Goal: Task Accomplishment & Management: Complete application form

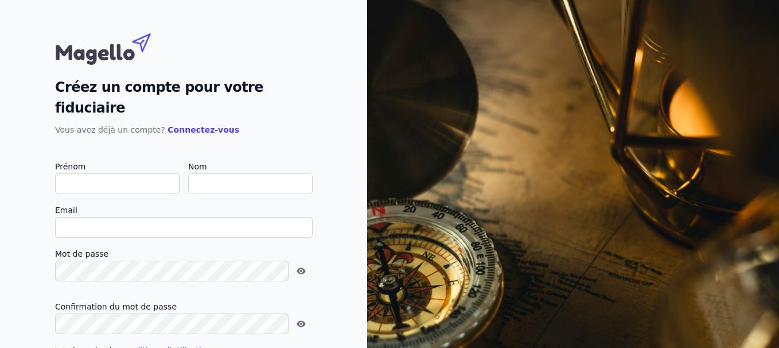
type input "F"
checkbox input "false"
type input "[PERSON_NAME]"
type input "Naessens"
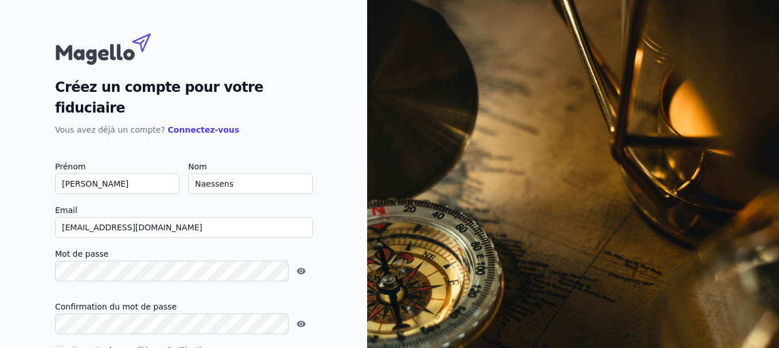
click at [141, 217] on input "[EMAIL_ADDRESS][DOMAIN_NAME]" at bounding box center [184, 227] width 258 height 21
type input "f"
type input "[EMAIL_ADDRESS][DOMAIN_NAME]"
click at [55, 345] on input "Accepter les conditions d'utilisation" at bounding box center [59, 349] width 9 height 9
checkbox input "true"
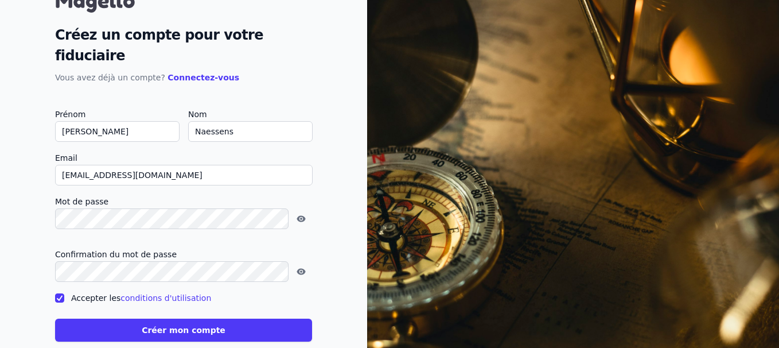
scroll to position [53, 0]
click at [146, 318] on button "Créer mon compte" at bounding box center [183, 329] width 257 height 23
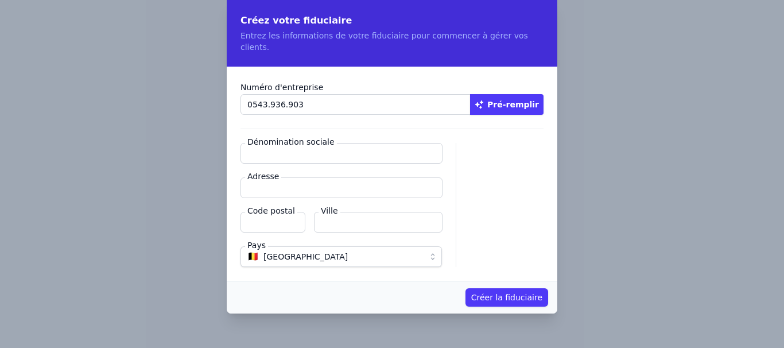
type input "0543.936.903"
click at [513, 94] on button "Pré-remplir" at bounding box center [506, 104] width 73 height 21
type input "COSEFISC SRL"
type input "Rue Alphonse Poullet 35/1"
type input "7711"
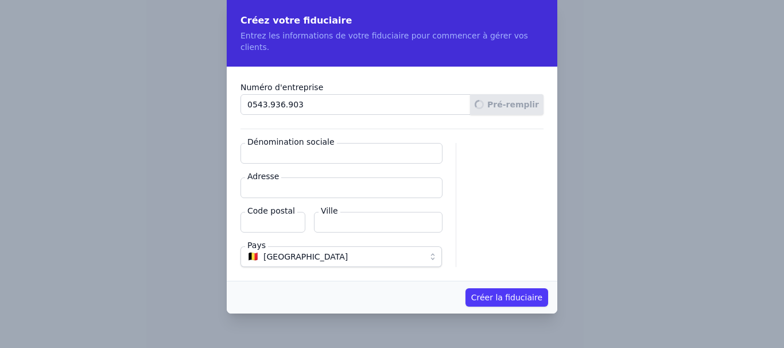
type input "Mouscron"
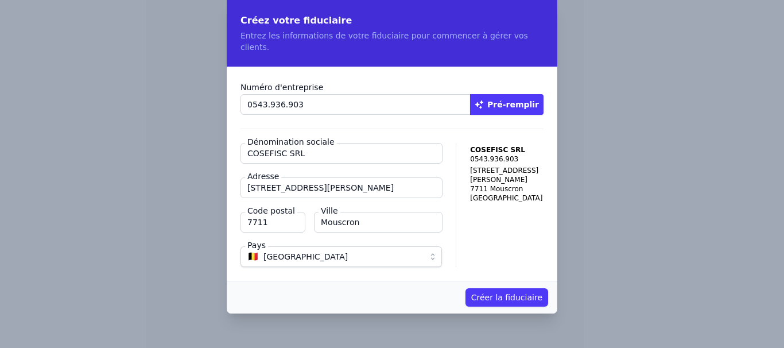
click at [498, 288] on button "Créer la fiduciaire" at bounding box center [506, 297] width 83 height 18
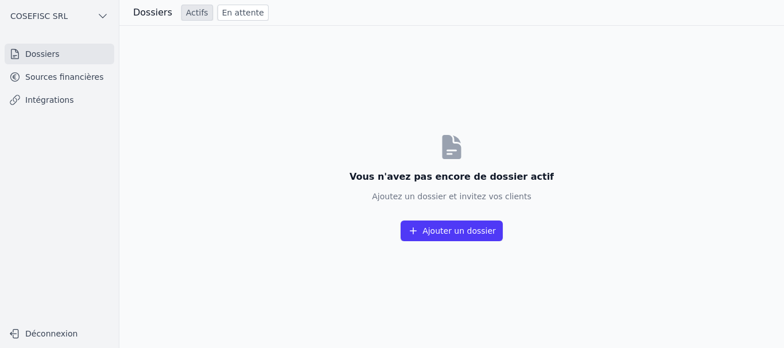
click at [452, 228] on button "Ajouter un dossier" at bounding box center [451, 230] width 102 height 21
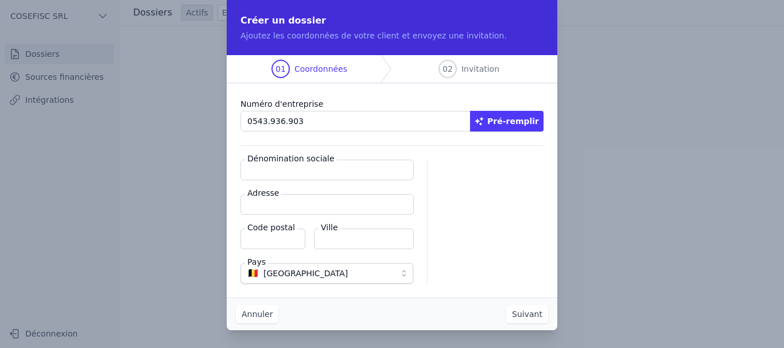
type input "0543.936.903"
click at [528, 119] on button "Pré-remplir" at bounding box center [506, 121] width 73 height 21
type input "COSEFISC SRL"
type input "Rue Alphonse Poullet 35/1"
type input "7711"
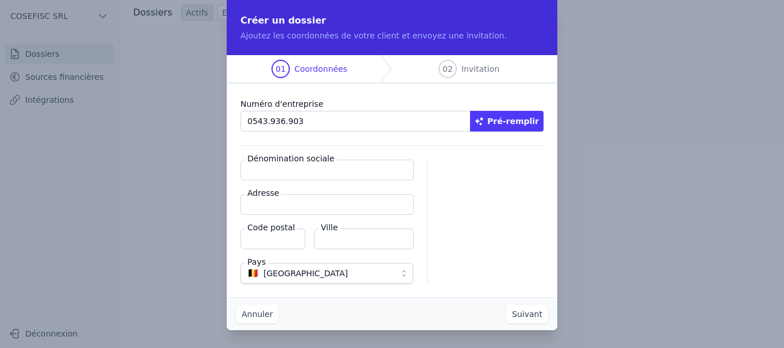
type input "Mouscron"
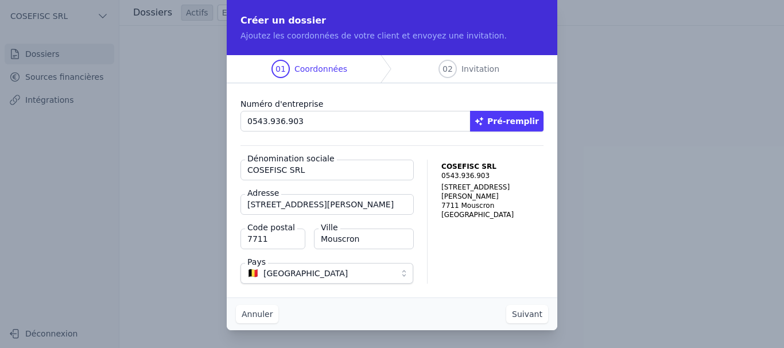
click at [532, 310] on button "Suivant" at bounding box center [527, 314] width 42 height 18
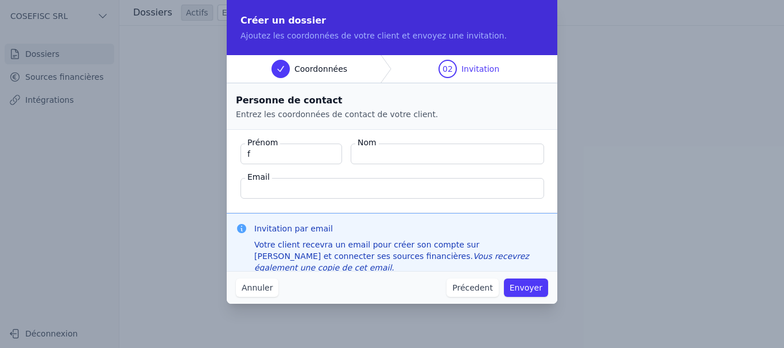
type input "[PERSON_NAME]"
type input "Naessens"
click at [324, 193] on input "[EMAIL_ADDRESS][DOMAIN_NAME]" at bounding box center [391, 188] width 303 height 21
type input "f"
type input "i"
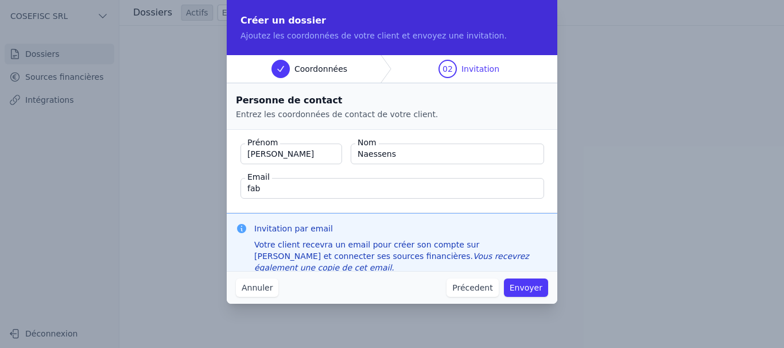
type input "[EMAIL_ADDRESS][DOMAIN_NAME]"
click at [525, 281] on button "Envoyer" at bounding box center [526, 287] width 44 height 18
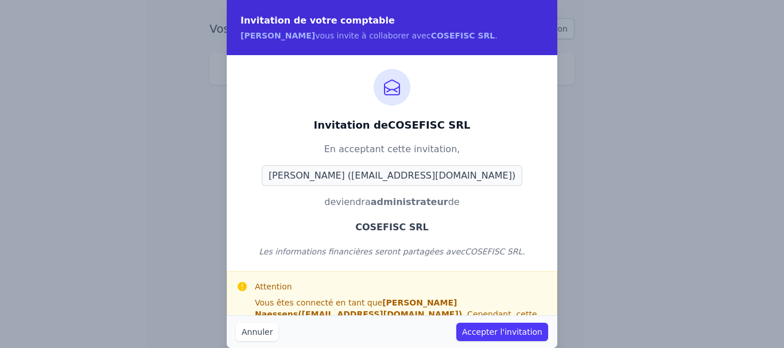
click at [512, 330] on button "Accepter l'invitation" at bounding box center [502, 331] width 92 height 18
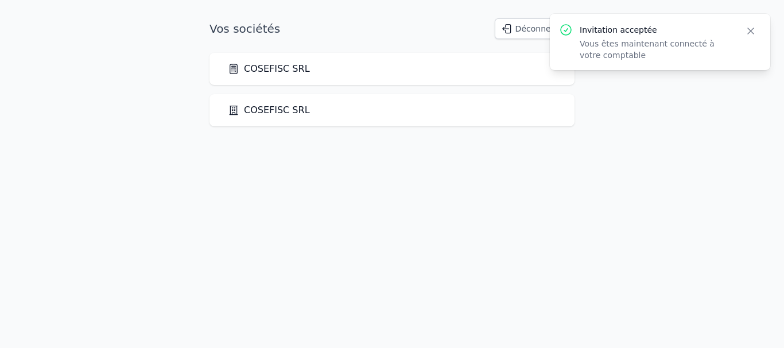
click at [750, 28] on icon "button" at bounding box center [750, 30] width 11 height 11
click at [255, 112] on link "COSEFISC SRL" at bounding box center [269, 110] width 82 height 14
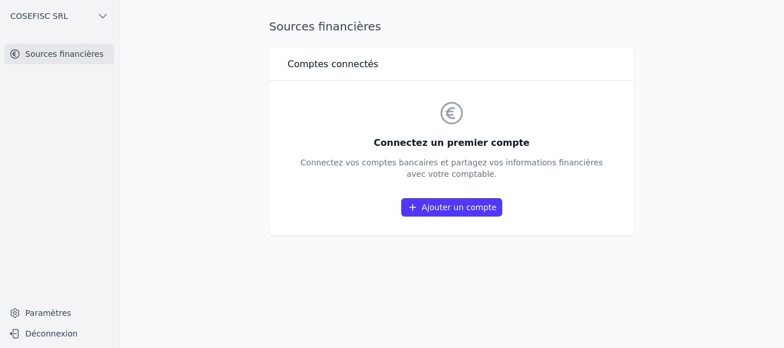
click at [448, 208] on link "Ajouter un compte" at bounding box center [451, 207] width 101 height 18
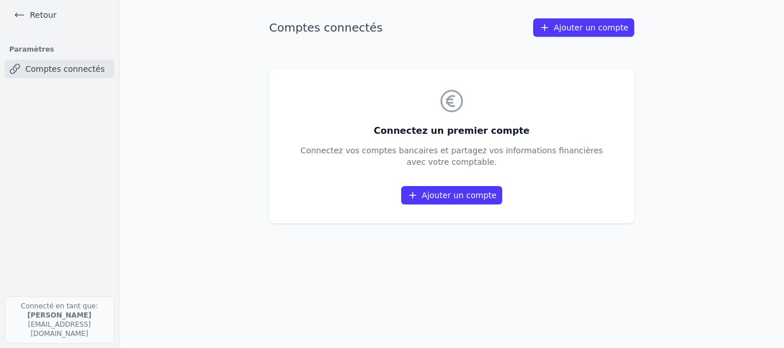
click at [468, 193] on link "Ajouter un compte" at bounding box center [451, 195] width 101 height 18
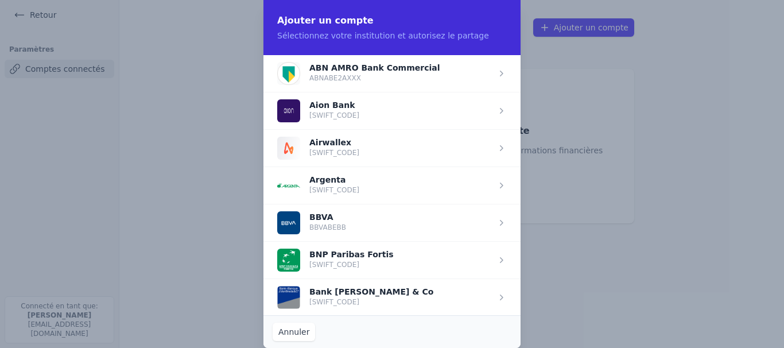
scroll to position [227, 0]
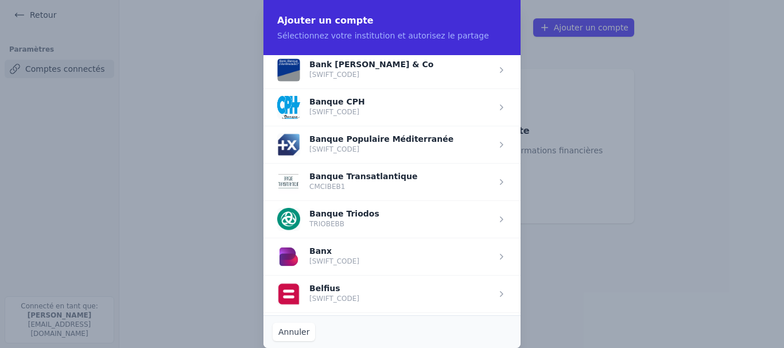
click at [309, 299] on span "button" at bounding box center [391, 293] width 257 height 37
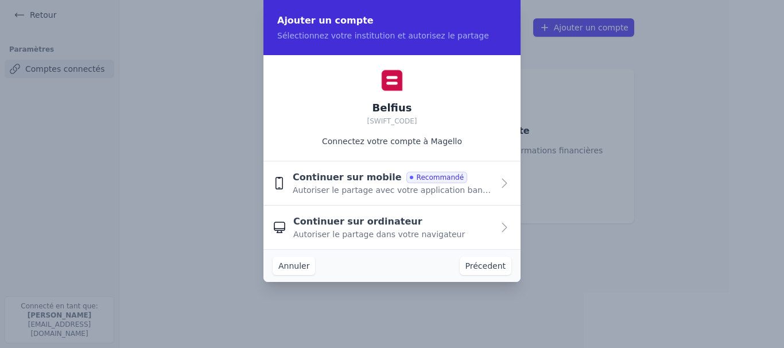
scroll to position [0, 0]
click at [325, 188] on span "Autoriser le partage avec votre application bancaire" at bounding box center [393, 189] width 200 height 11
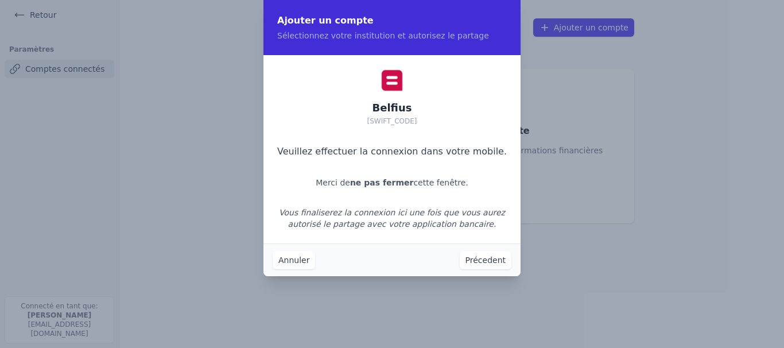
click at [488, 257] on button "Précedent" at bounding box center [485, 260] width 52 height 18
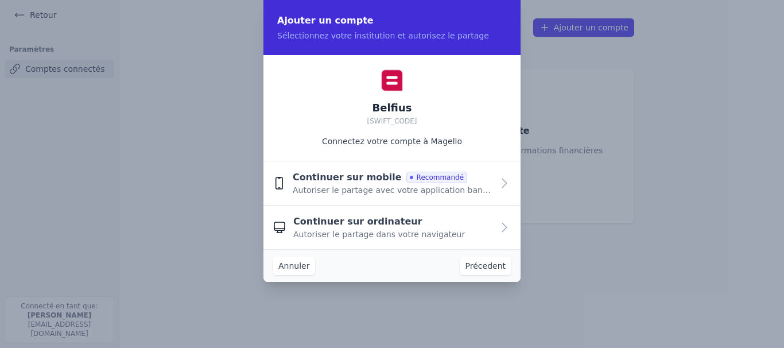
click at [368, 223] on span "Continuer sur ordinateur" at bounding box center [357, 222] width 129 height 14
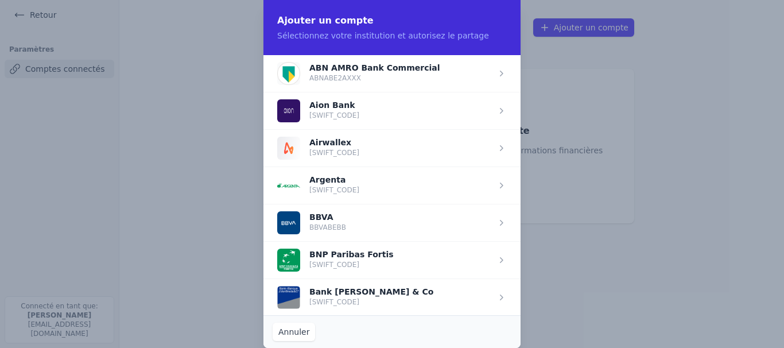
scroll to position [227, 0]
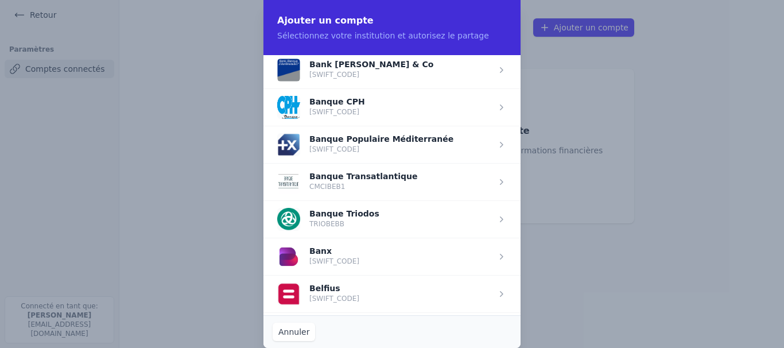
click at [340, 289] on span "button" at bounding box center [391, 293] width 257 height 37
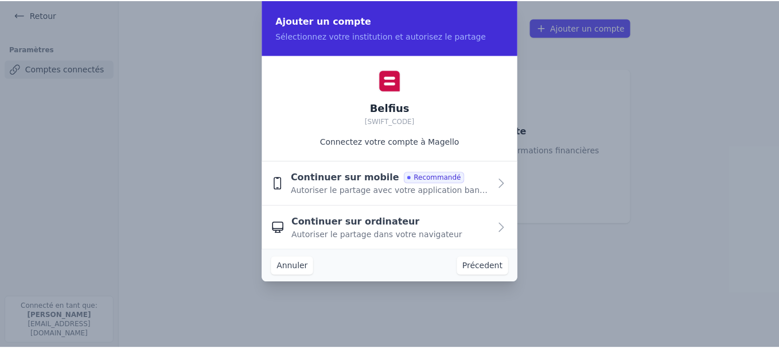
scroll to position [0, 0]
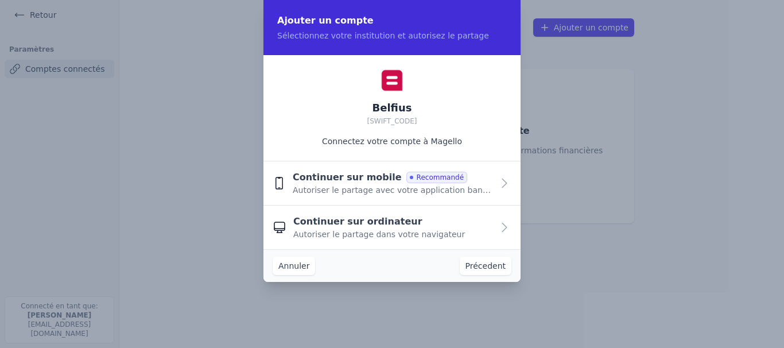
click at [336, 223] on span "Continuer sur ordinateur" at bounding box center [357, 222] width 129 height 14
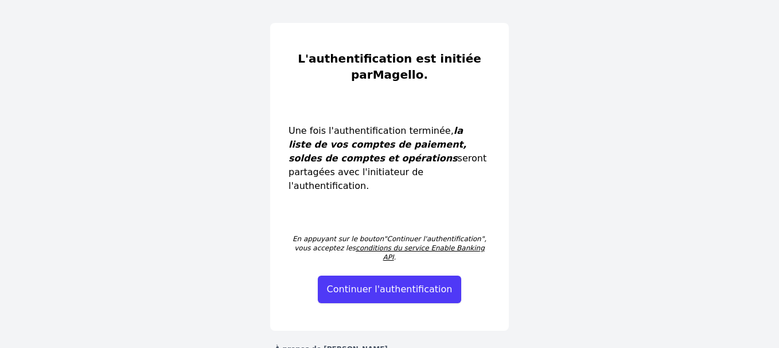
click at [374, 275] on button "Continuer l'authentification" at bounding box center [390, 289] width 144 height 28
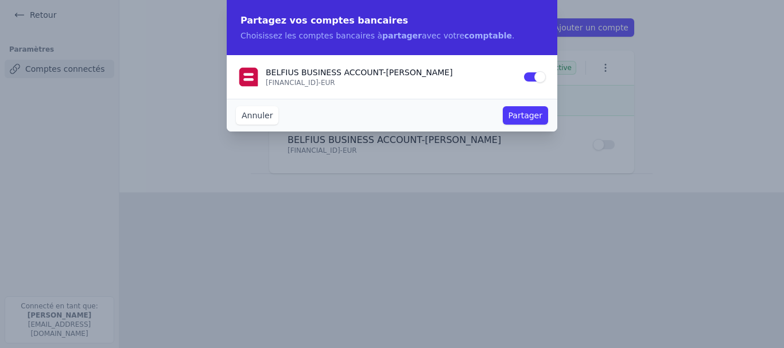
click at [518, 111] on button "Partager" at bounding box center [524, 115] width 45 height 18
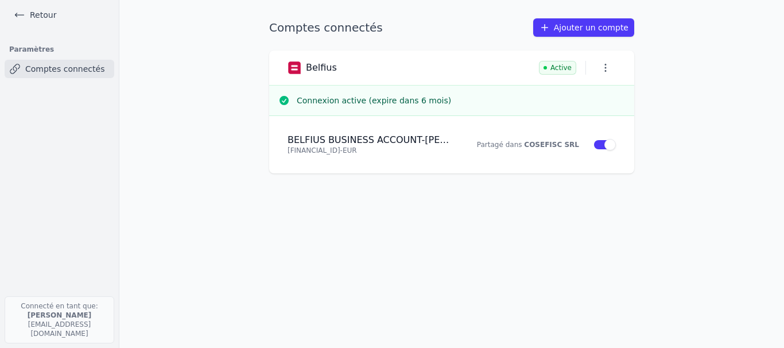
click at [28, 14] on link "Retour" at bounding box center [35, 15] width 52 height 16
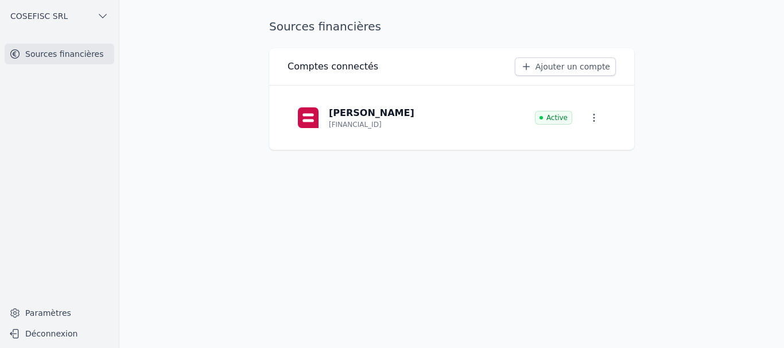
click at [82, 14] on button "COSEFISC SRL" at bounding box center [60, 16] width 110 height 18
click at [82, 41] on span "COSEFISC SRL" at bounding box center [84, 41] width 57 height 11
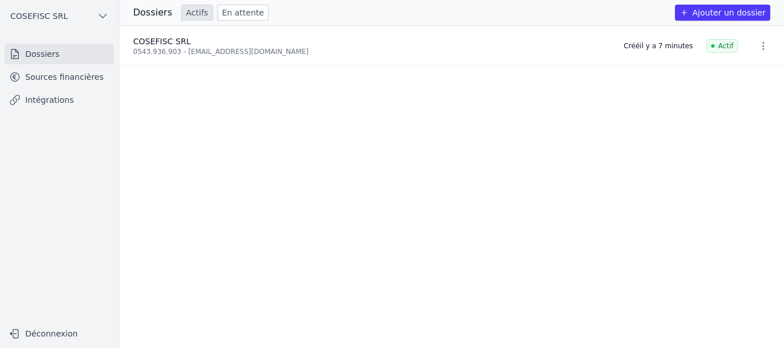
click at [67, 73] on link "Sources financières" at bounding box center [60, 77] width 110 height 21
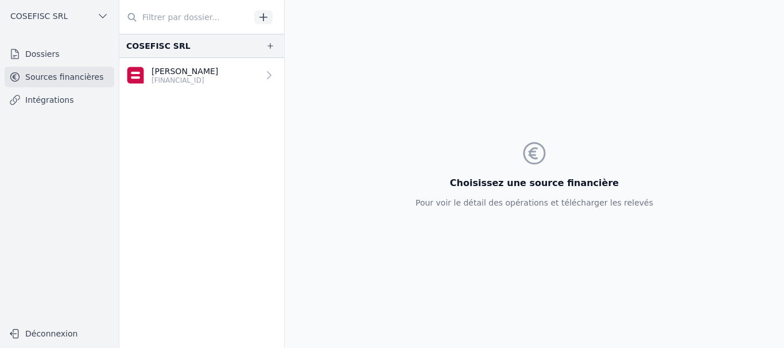
click at [172, 73] on p "[PERSON_NAME]" at bounding box center [184, 70] width 67 height 11
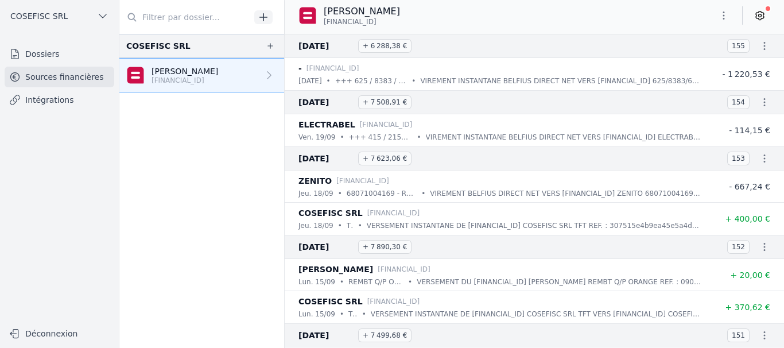
click at [700, 247] on h3 "15 sept. 2025 + 7 890,30 €" at bounding box center [505, 247] width 415 height 14
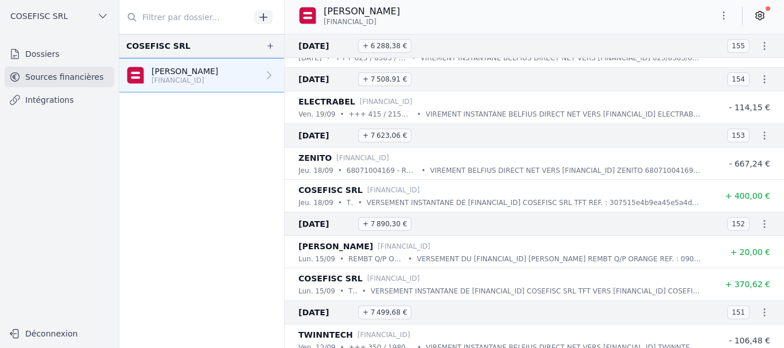
click at [722, 17] on icon "button" at bounding box center [723, 15] width 11 height 11
click at [687, 61] on button "Exporter" at bounding box center [695, 60] width 83 height 21
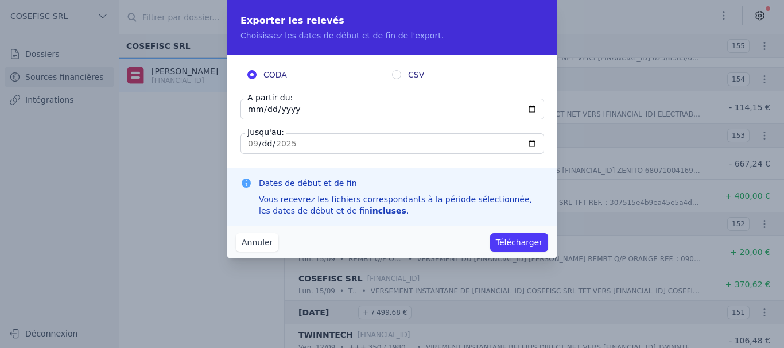
click at [533, 110] on input "2025-09-23" at bounding box center [391, 109] width 303 height 21
type input "2025-09-15"
click at [505, 242] on button "Télécharger" at bounding box center [519, 242] width 58 height 18
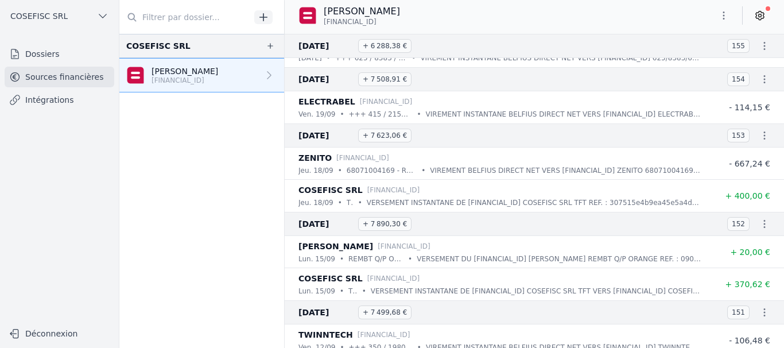
click at [28, 50] on link "Dossiers" at bounding box center [60, 54] width 110 height 21
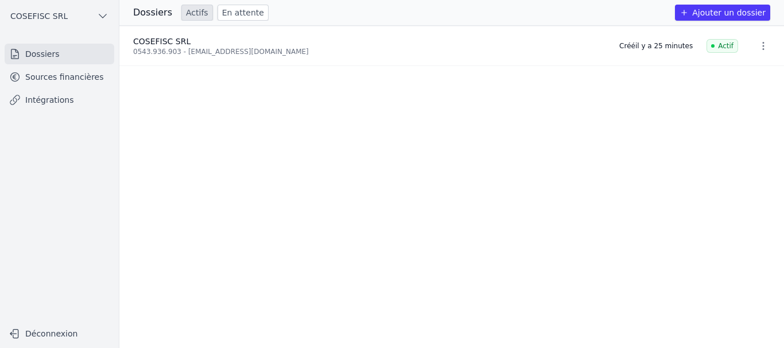
click at [58, 77] on link "Sources financières" at bounding box center [60, 77] width 110 height 21
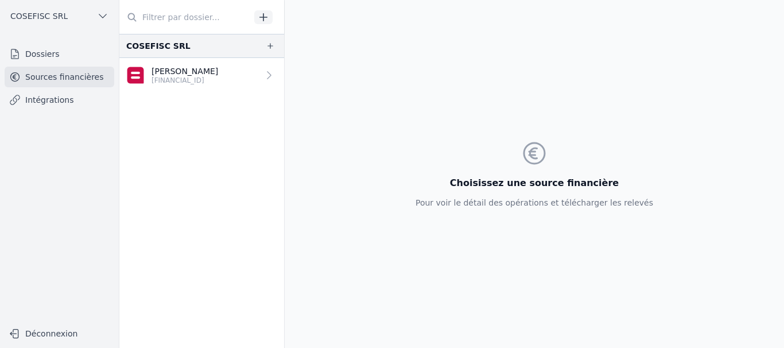
click at [149, 73] on div "Fabiano Naessens BE96 0688 9864 4605" at bounding box center [172, 75] width 92 height 20
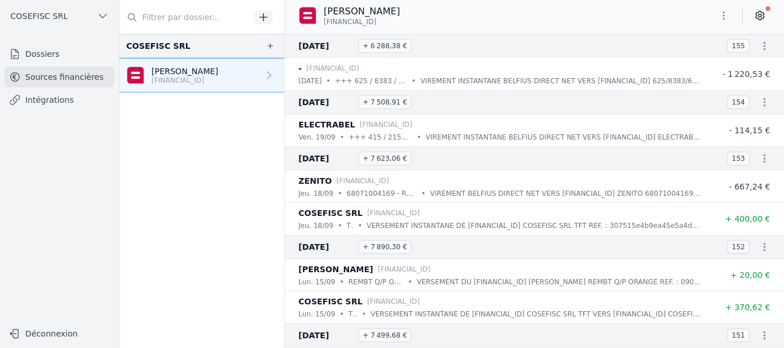
click at [761, 11] on icon at bounding box center [759, 15] width 11 height 11
